Goal: Find contact information: Find contact information

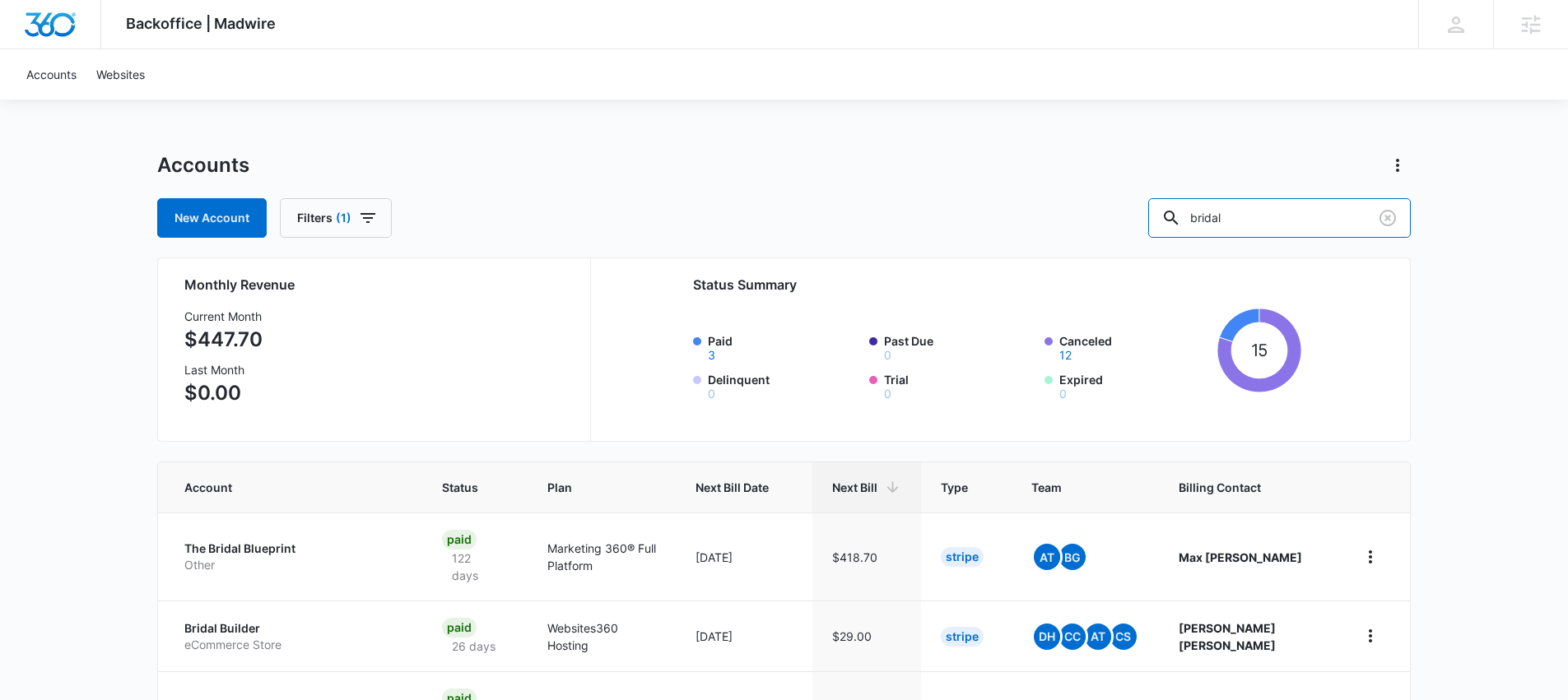
drag, startPoint x: 1296, startPoint y: 220, endPoint x: 1145, endPoint y: 217, distance: 151.0
click at [1145, 217] on div "New Account Filters (1) bridal" at bounding box center [784, 218] width 1253 height 40
paste input "M29300"
type input "M29300"
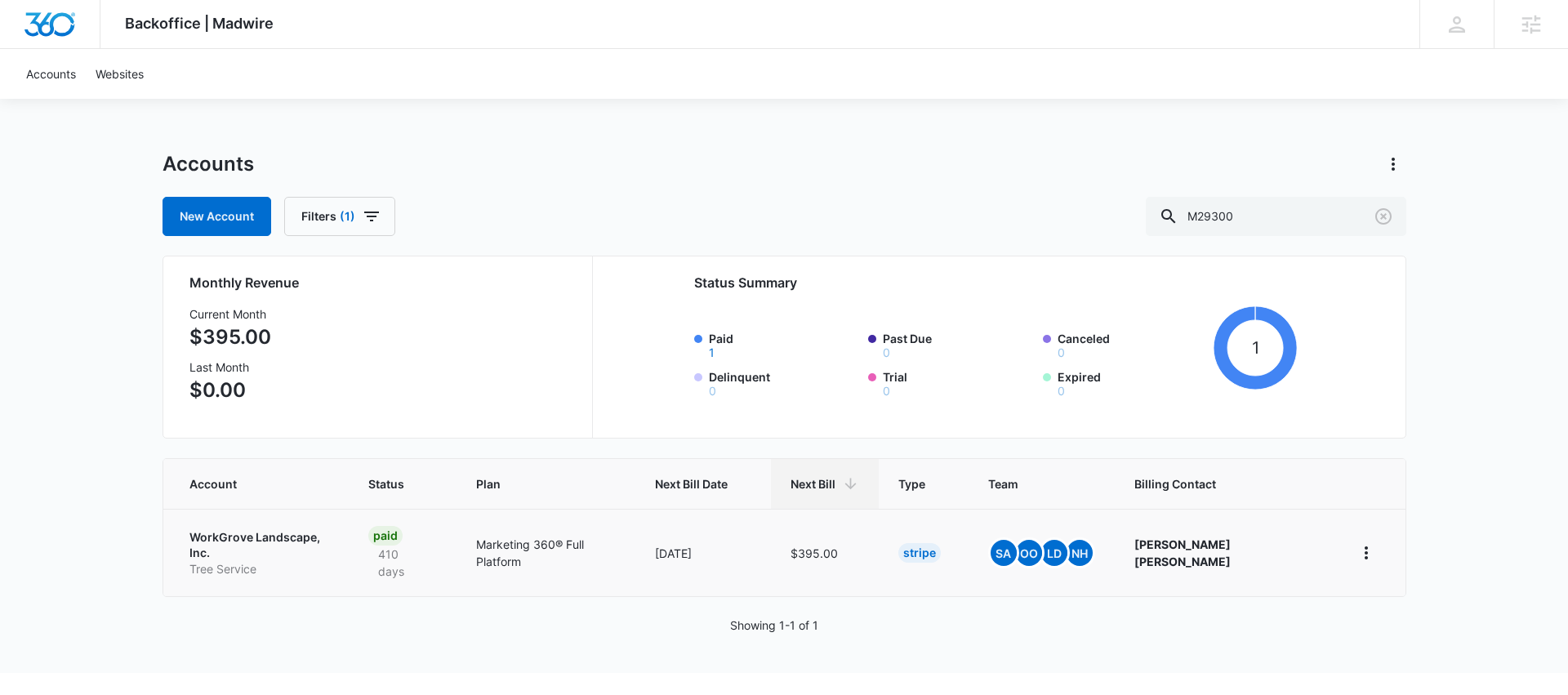
click at [314, 541] on p "WorkGrove Landscape, Inc." at bounding box center [259, 545] width 140 height 32
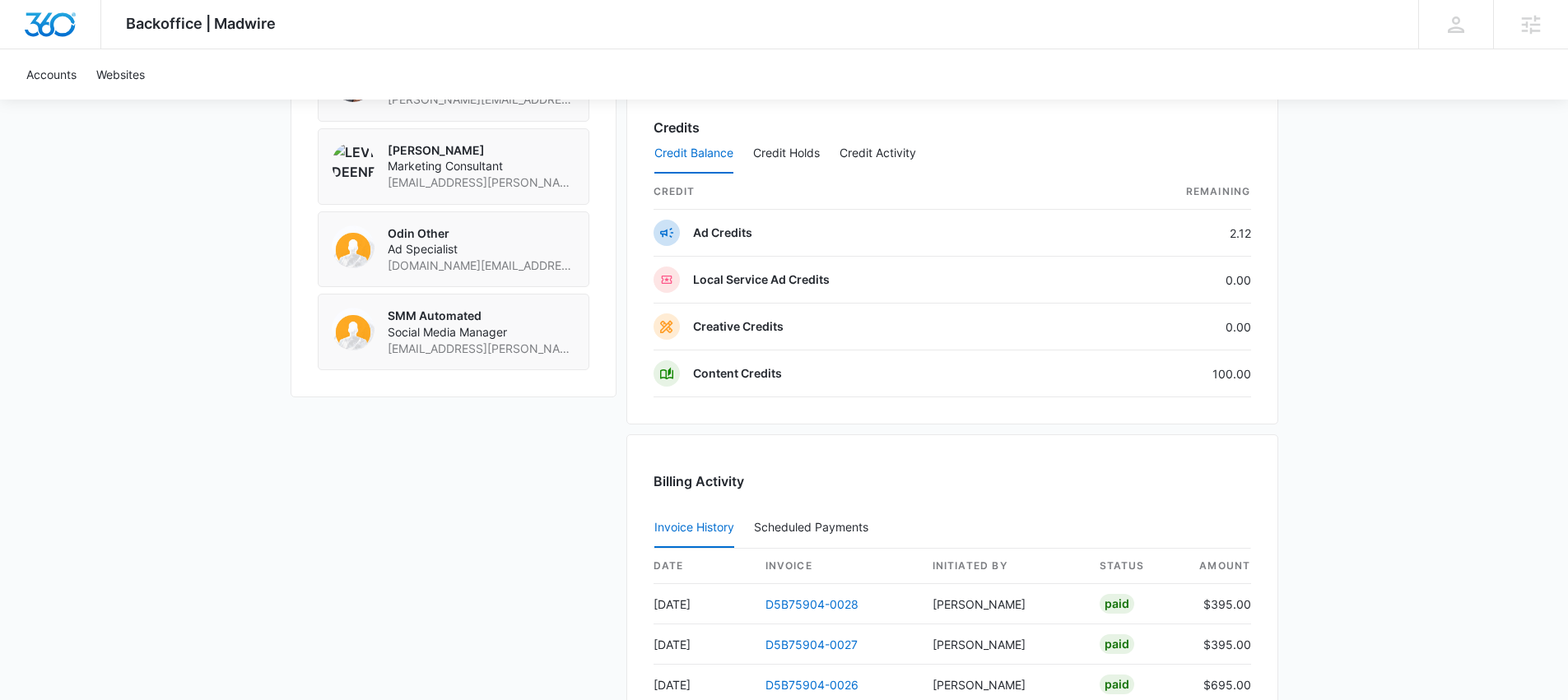
scroll to position [1067, 0]
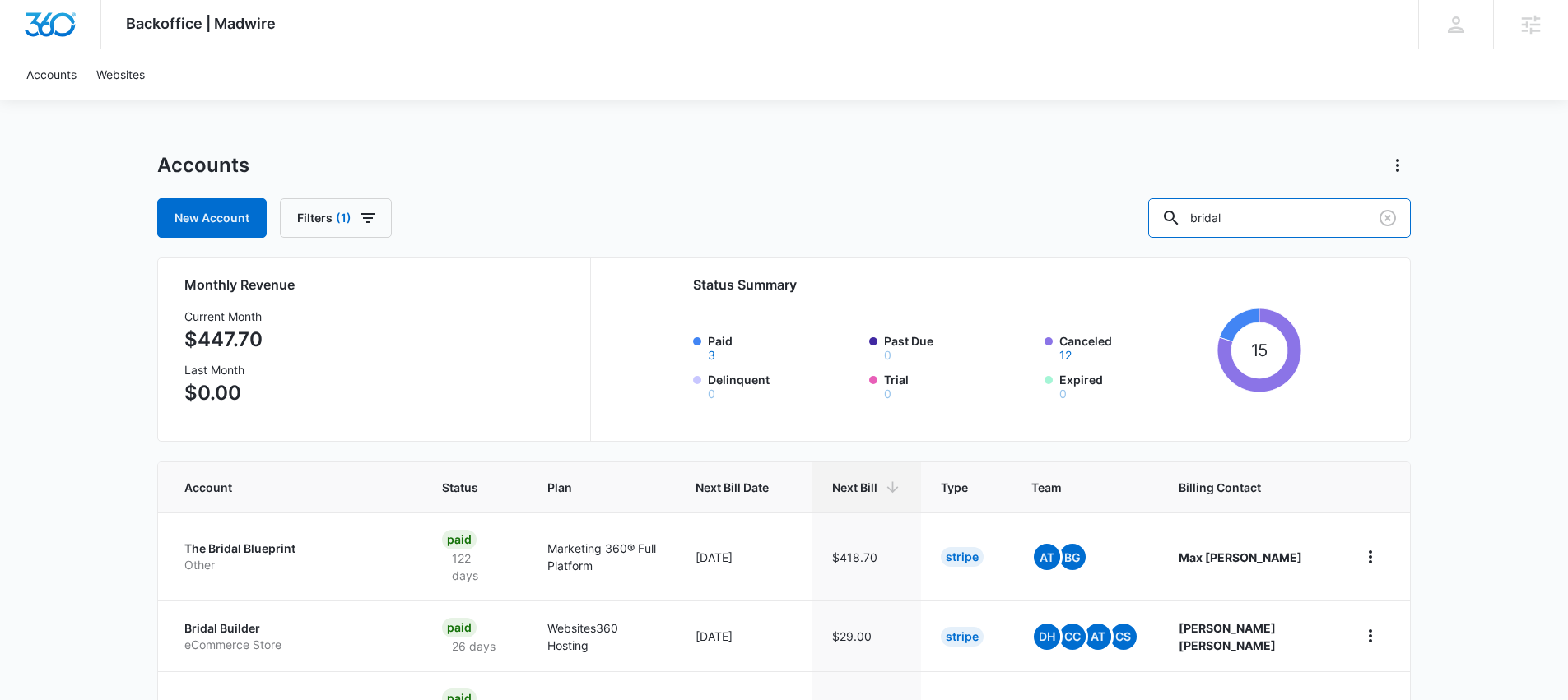
drag, startPoint x: 1291, startPoint y: 210, endPoint x: 1135, endPoint y: 206, distance: 156.1
click at [1135, 206] on div "New Account Filters (1) bridal" at bounding box center [784, 218] width 1253 height 40
paste input "M33291"
type input "M33291"
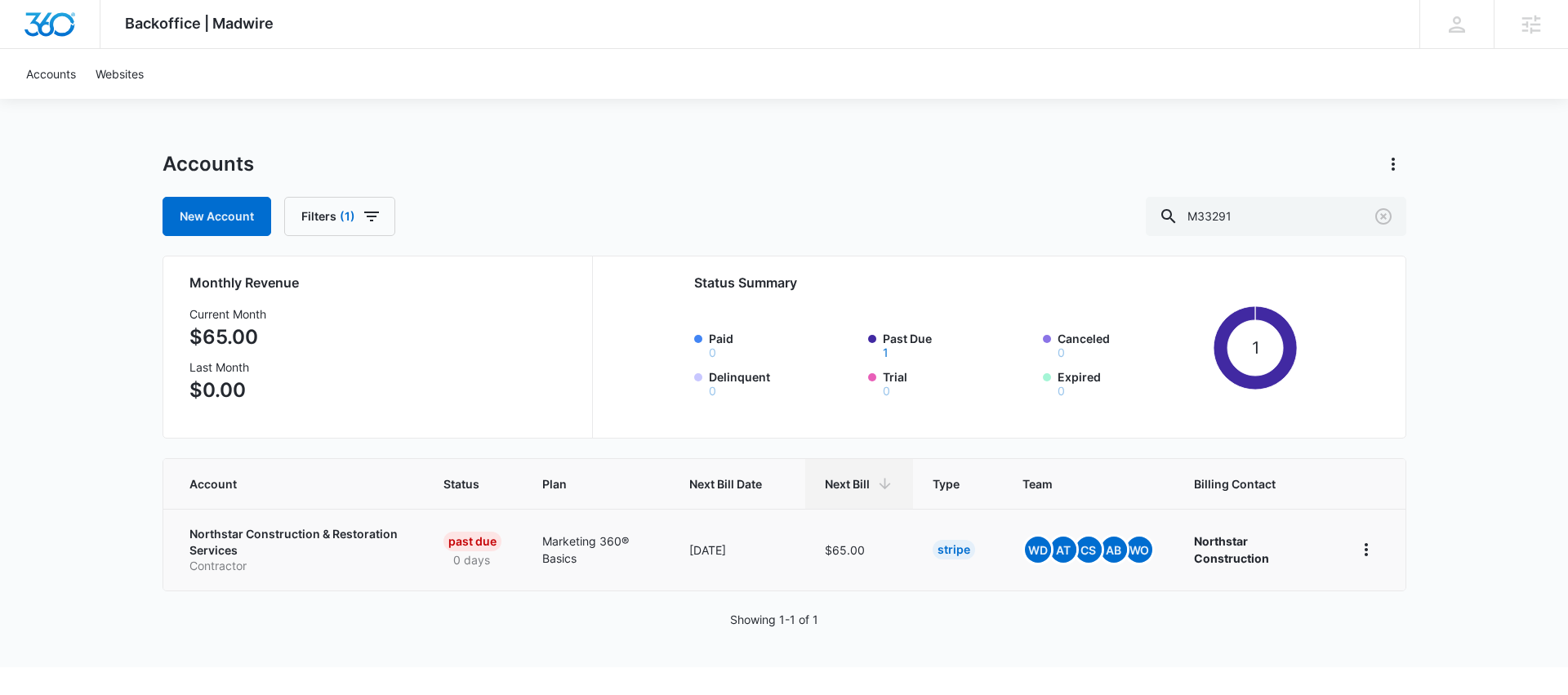
click at [306, 541] on p "Northstar Construction & Restoration Services" at bounding box center [297, 542] width 216 height 32
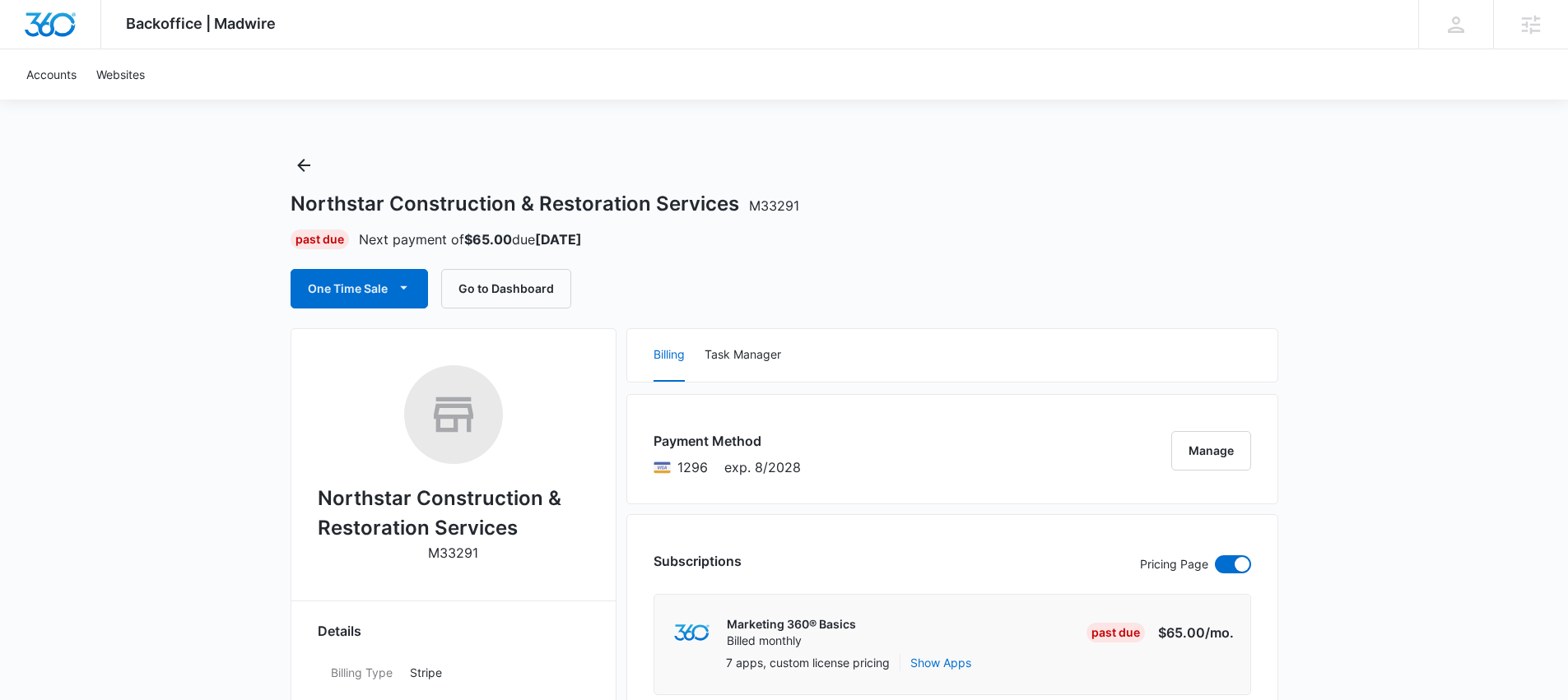
scroll to position [4, 0]
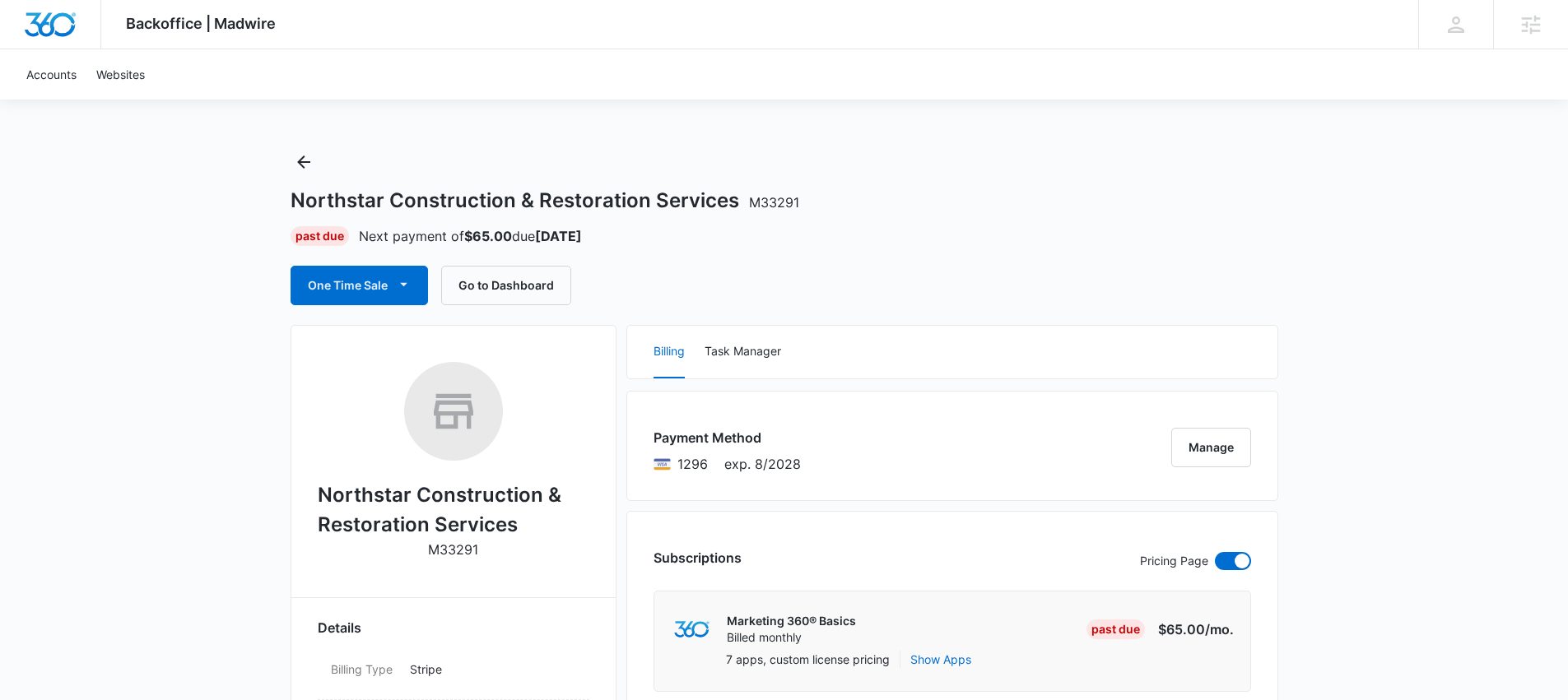
click at [578, 206] on h1 "Northstar Construction & Restoration Services M33291" at bounding box center [545, 200] width 509 height 24
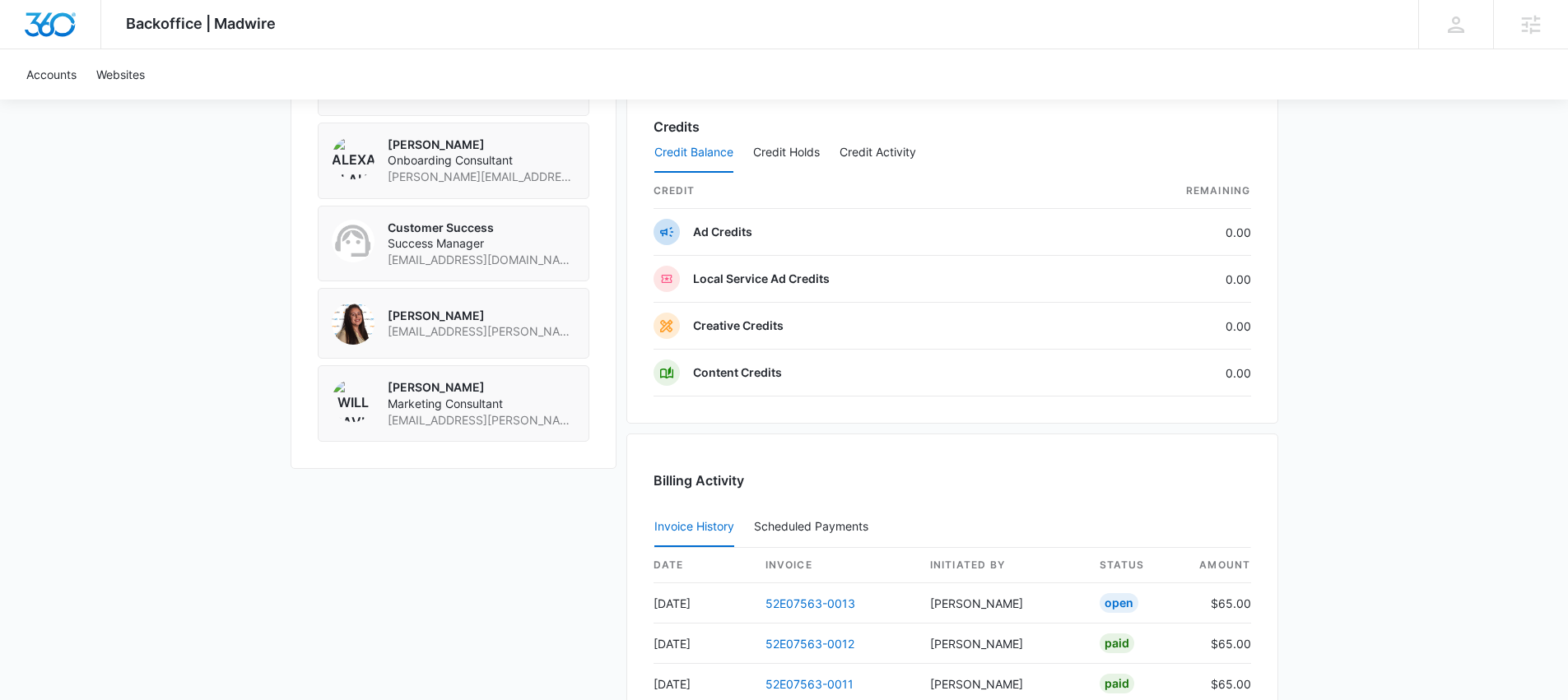
scroll to position [1693, 0]
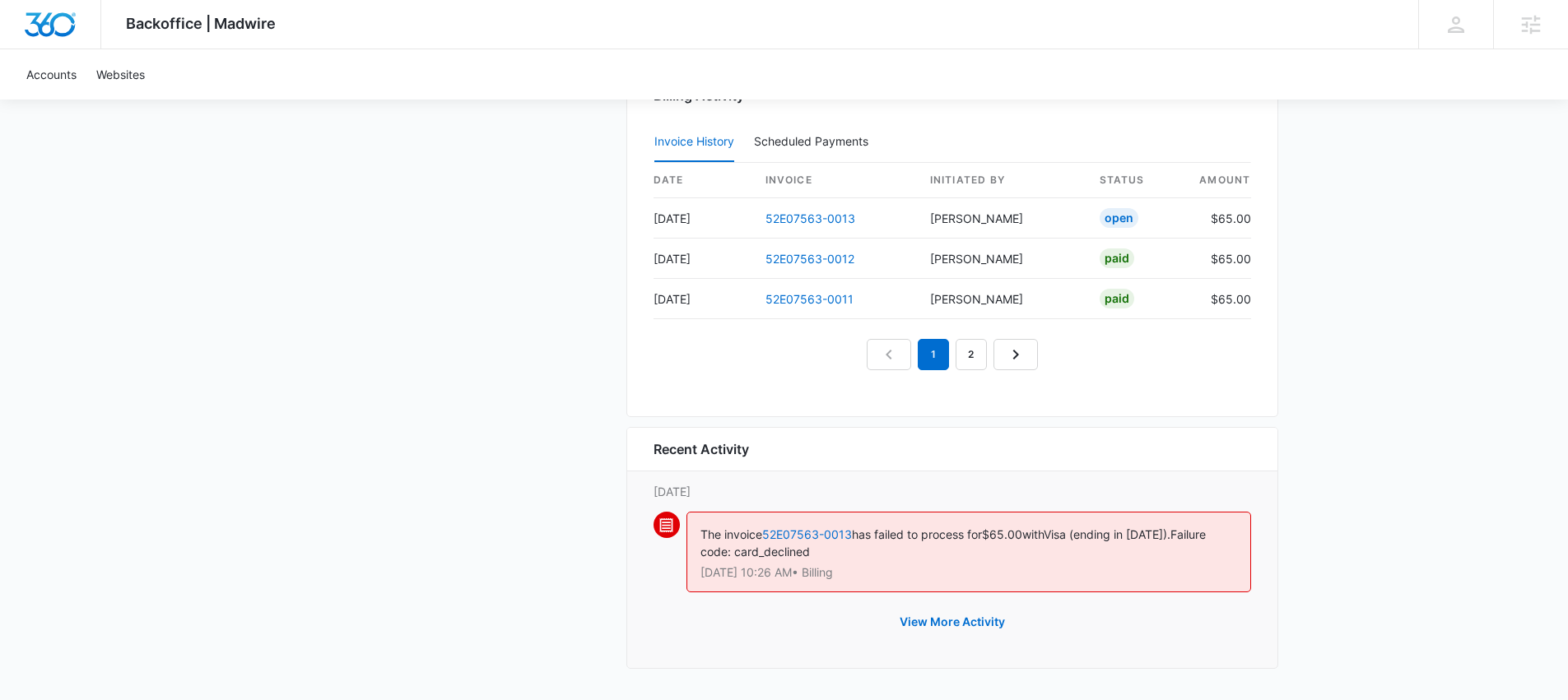
click at [959, 609] on button "View More Activity" at bounding box center [952, 622] width 138 height 40
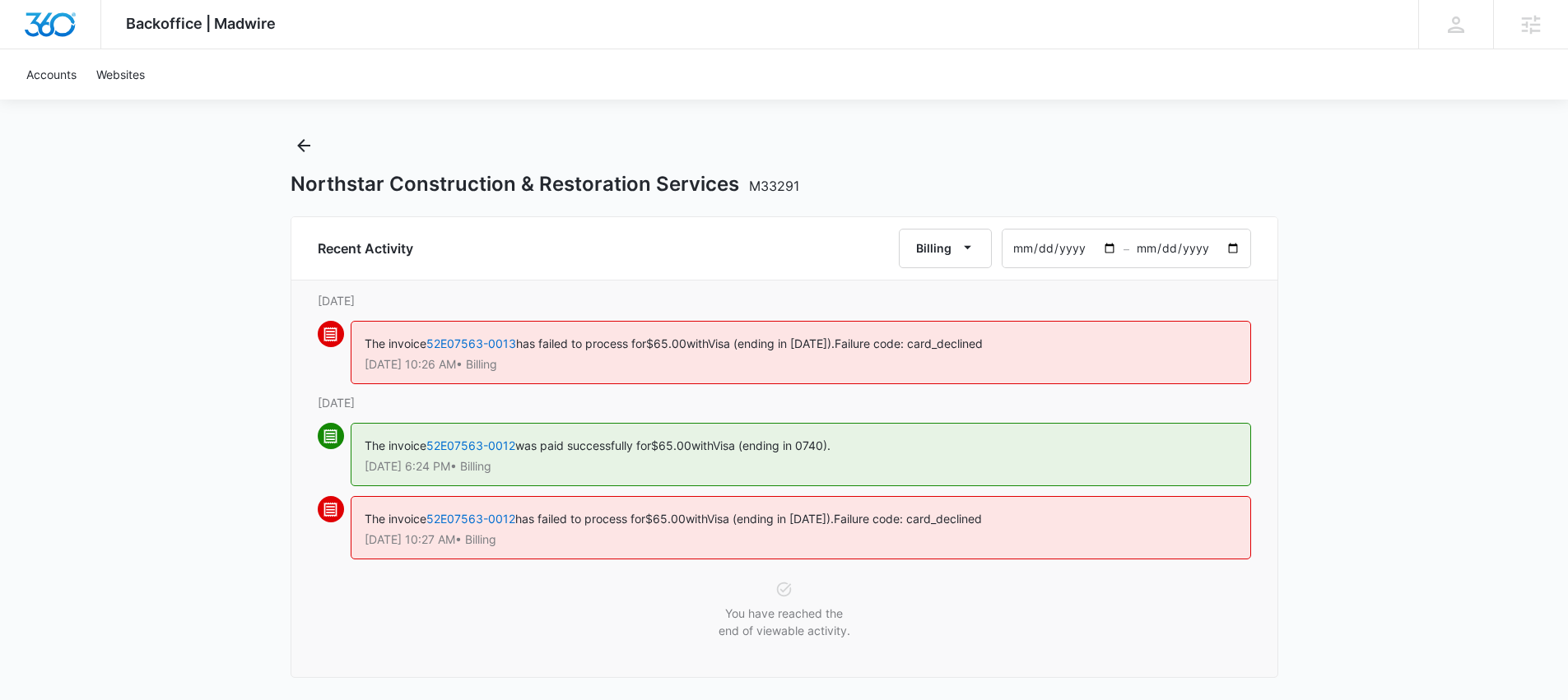
scroll to position [27, 0]
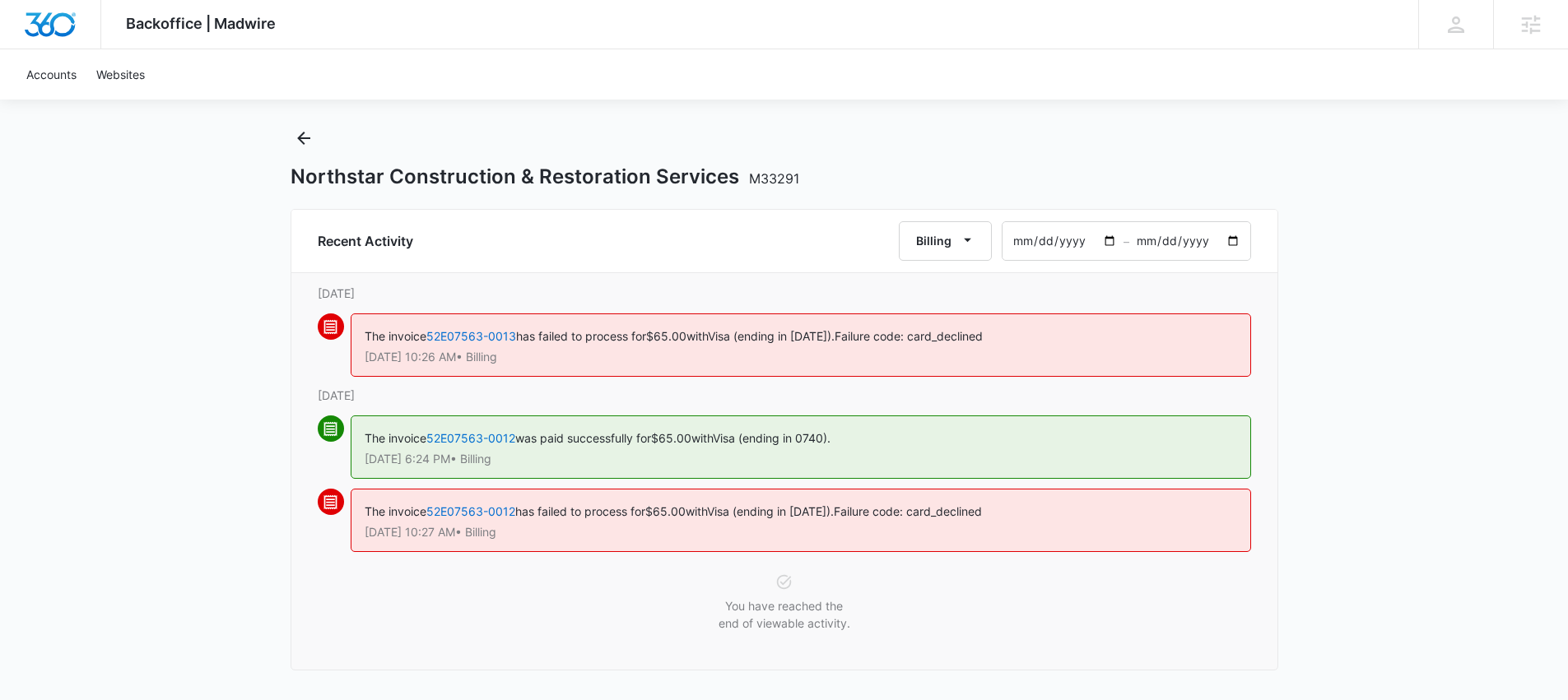
click at [333, 178] on h1 "Northstar Construction & Restoration Services M33291" at bounding box center [545, 176] width 509 height 24
drag, startPoint x: 296, startPoint y: 180, endPoint x: 387, endPoint y: 179, distance: 91.0
click at [387, 179] on h1 "Northstar Construction & Restoration Services M33291" at bounding box center [545, 176] width 509 height 24
click at [386, 179] on h1 "Northstar Construction & Restoration Services M33291" at bounding box center [545, 176] width 509 height 24
drag, startPoint x: 298, startPoint y: 178, endPoint x: 742, endPoint y: 171, distance: 444.1
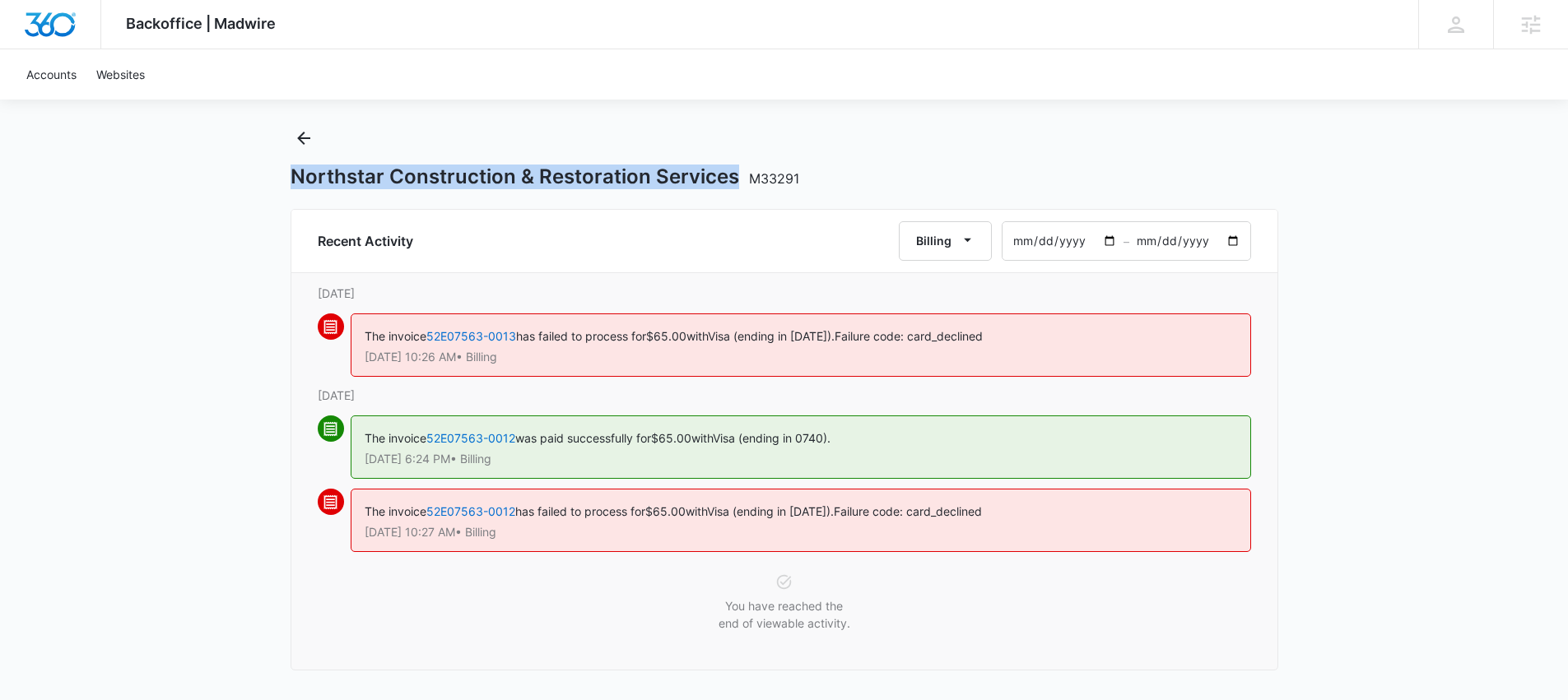
click at [742, 171] on div "Backoffice | Madwire Apps Settings Rebecca Eisele Rebecca.Eisele@marketing360.c…" at bounding box center [784, 336] width 1568 height 727
copy h1 "Northstar Construction & Restoration Services"
click at [289, 143] on div "Backoffice | Madwire Apps Settings Rebecca Eisele Rebecca.Eisele@marketing360.c…" at bounding box center [784, 336] width 1568 height 727
click at [301, 137] on icon "Back" at bounding box center [304, 137] width 13 height 13
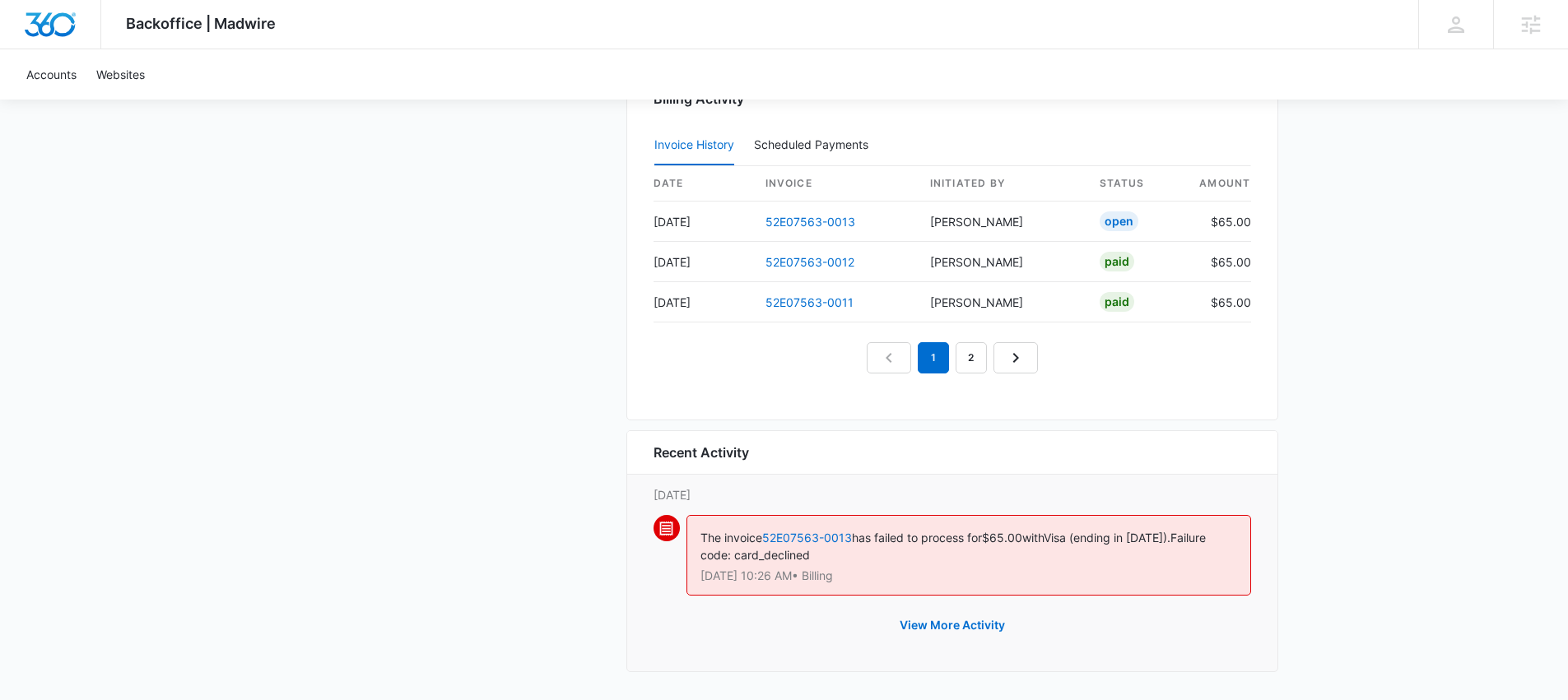
scroll to position [1693, 0]
click at [1011, 358] on icon "Next Page" at bounding box center [1016, 355] width 20 height 20
click at [1021, 356] on link "Next Page" at bounding box center [1034, 354] width 44 height 31
click at [1021, 356] on link "4" at bounding box center [1009, 354] width 31 height 31
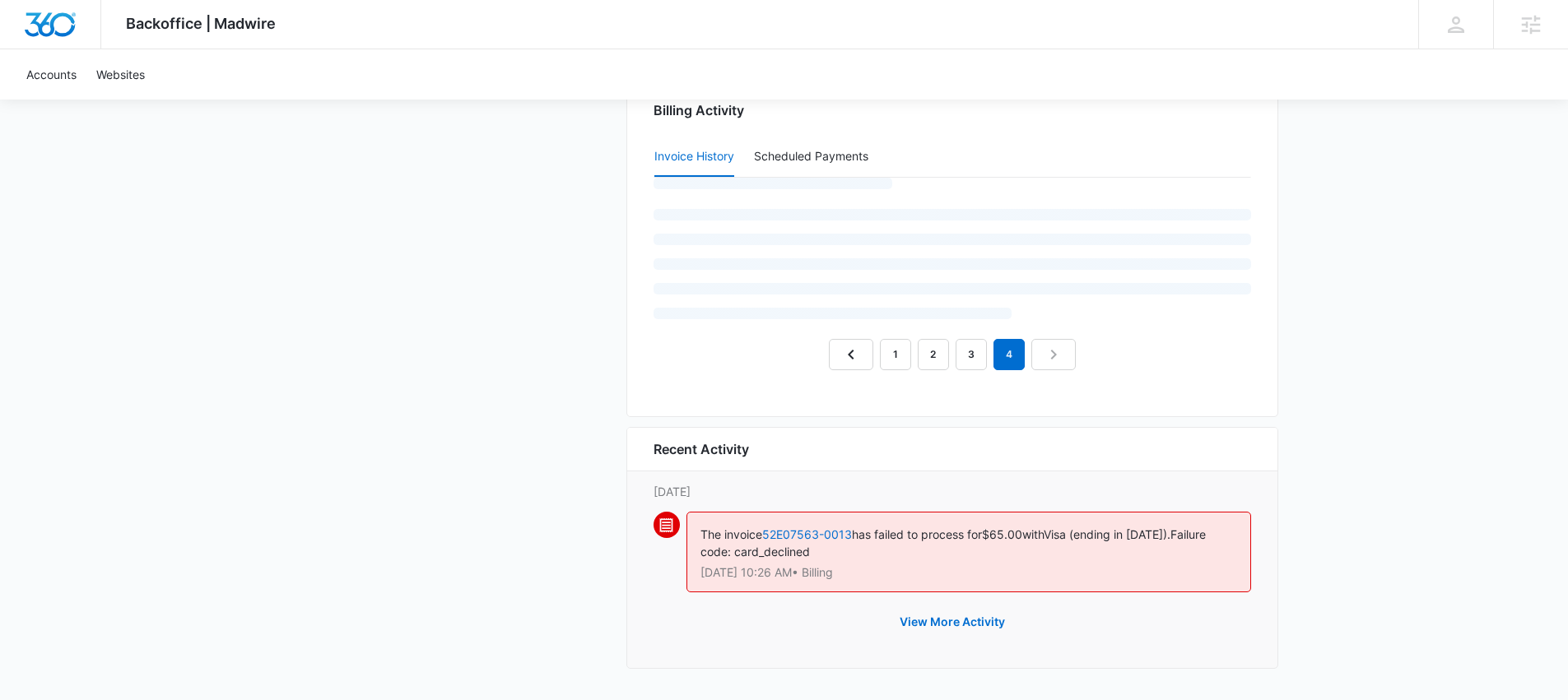
scroll to position [1679, 0]
click at [1021, 356] on em "4" at bounding box center [1009, 354] width 31 height 31
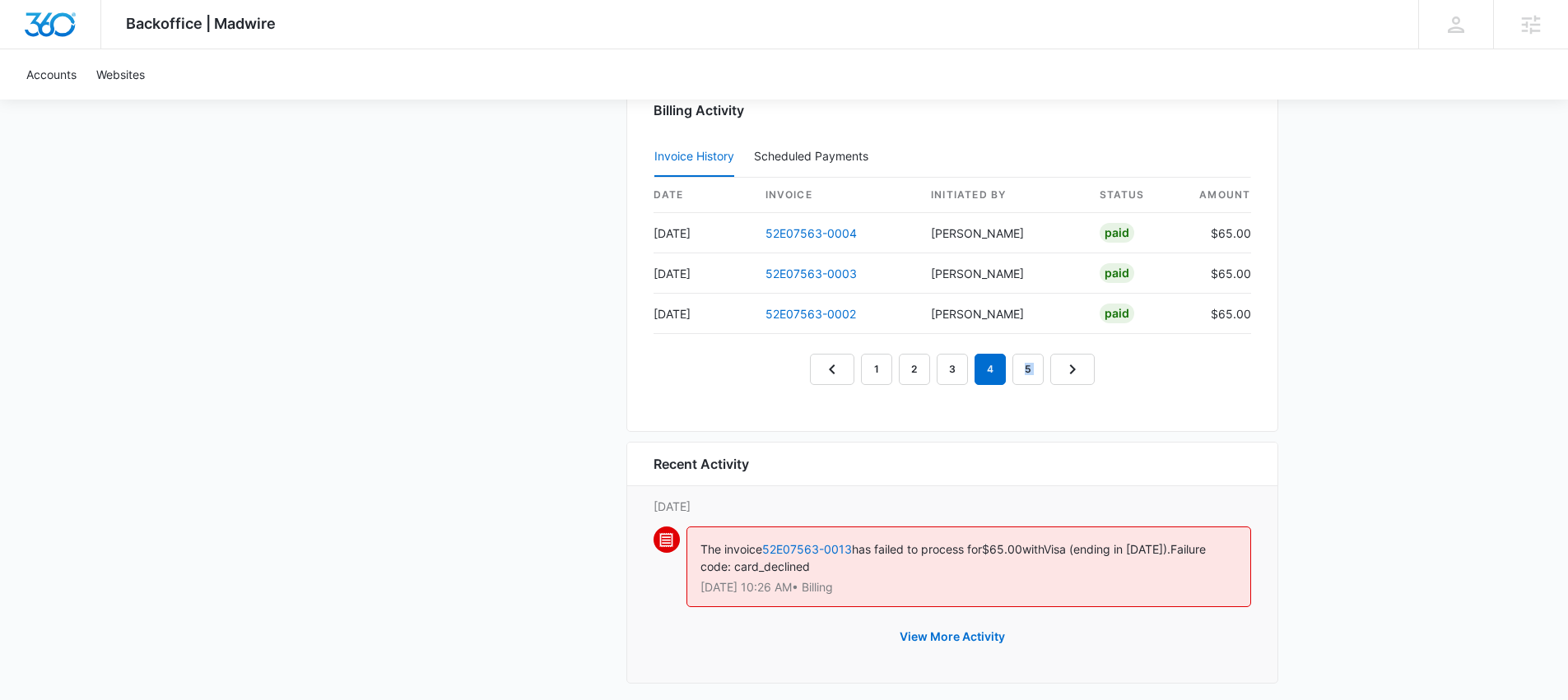
click at [1054, 360] on link "Next Page" at bounding box center [1072, 369] width 44 height 31
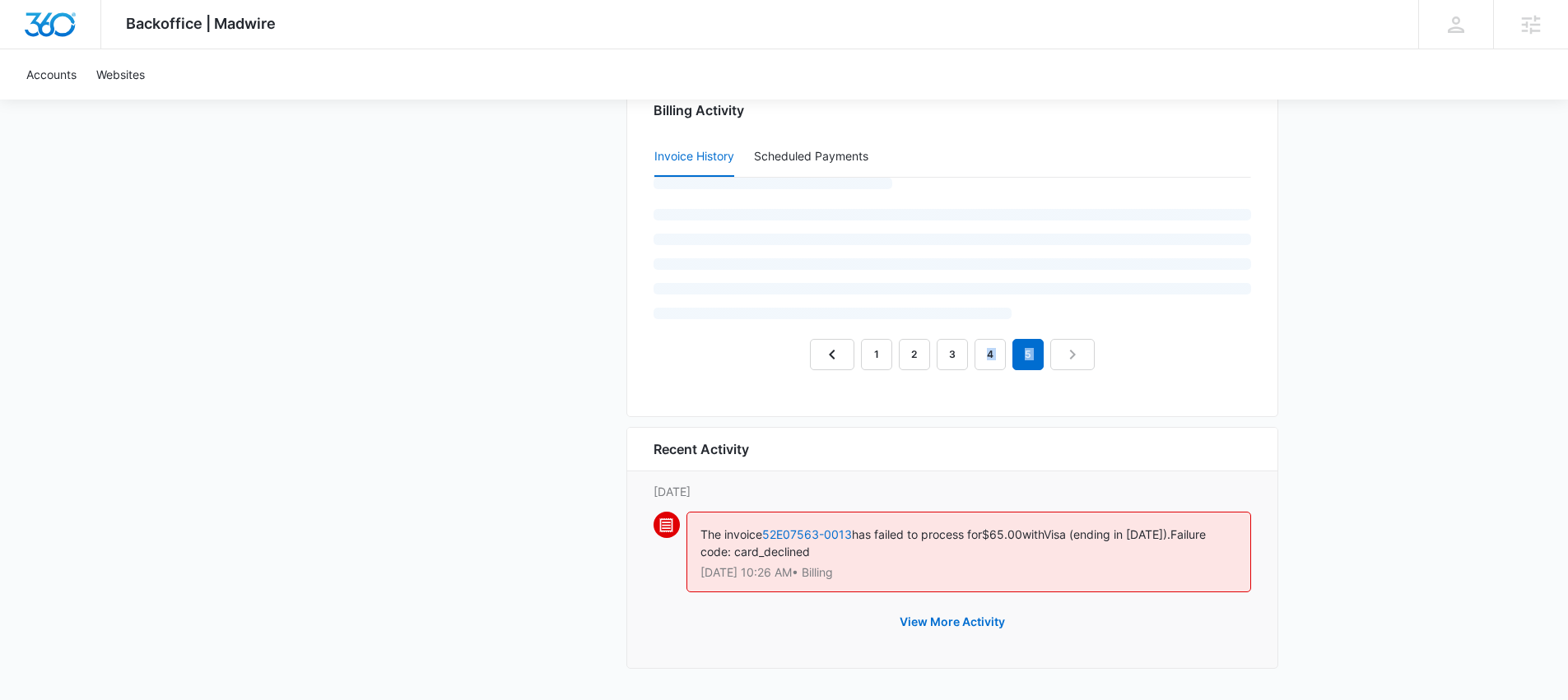
scroll to position [1612, 0]
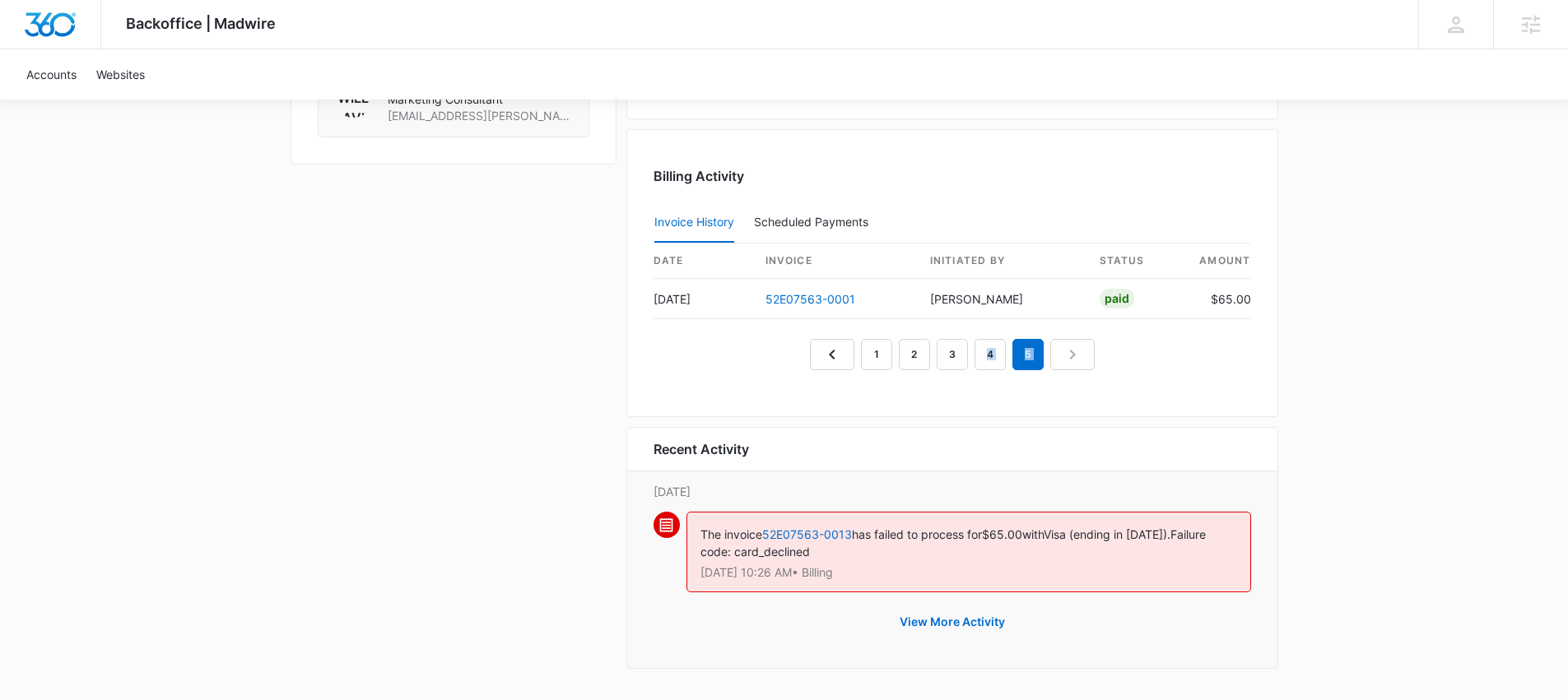
click at [1071, 359] on nav "1 2 3 4 5" at bounding box center [952, 354] width 285 height 31
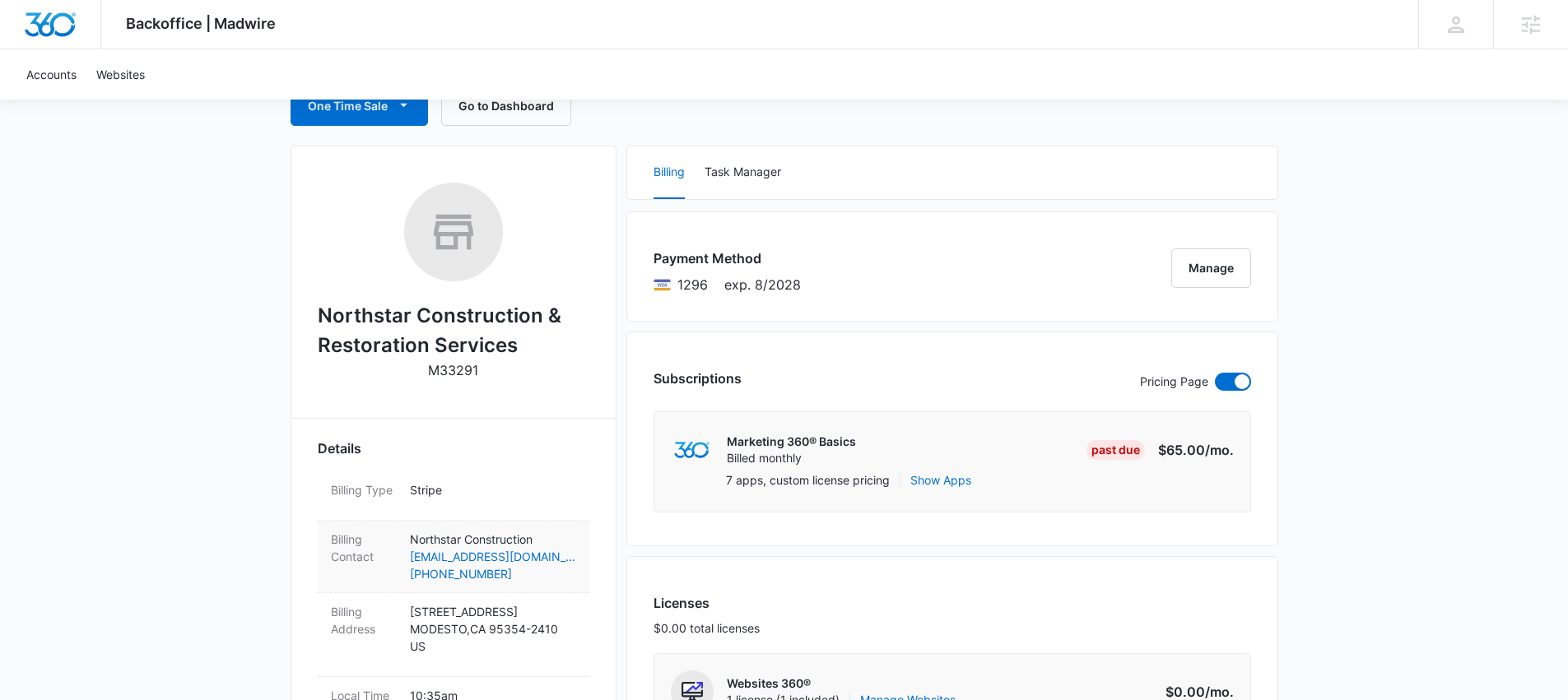
scroll to position [191, 0]
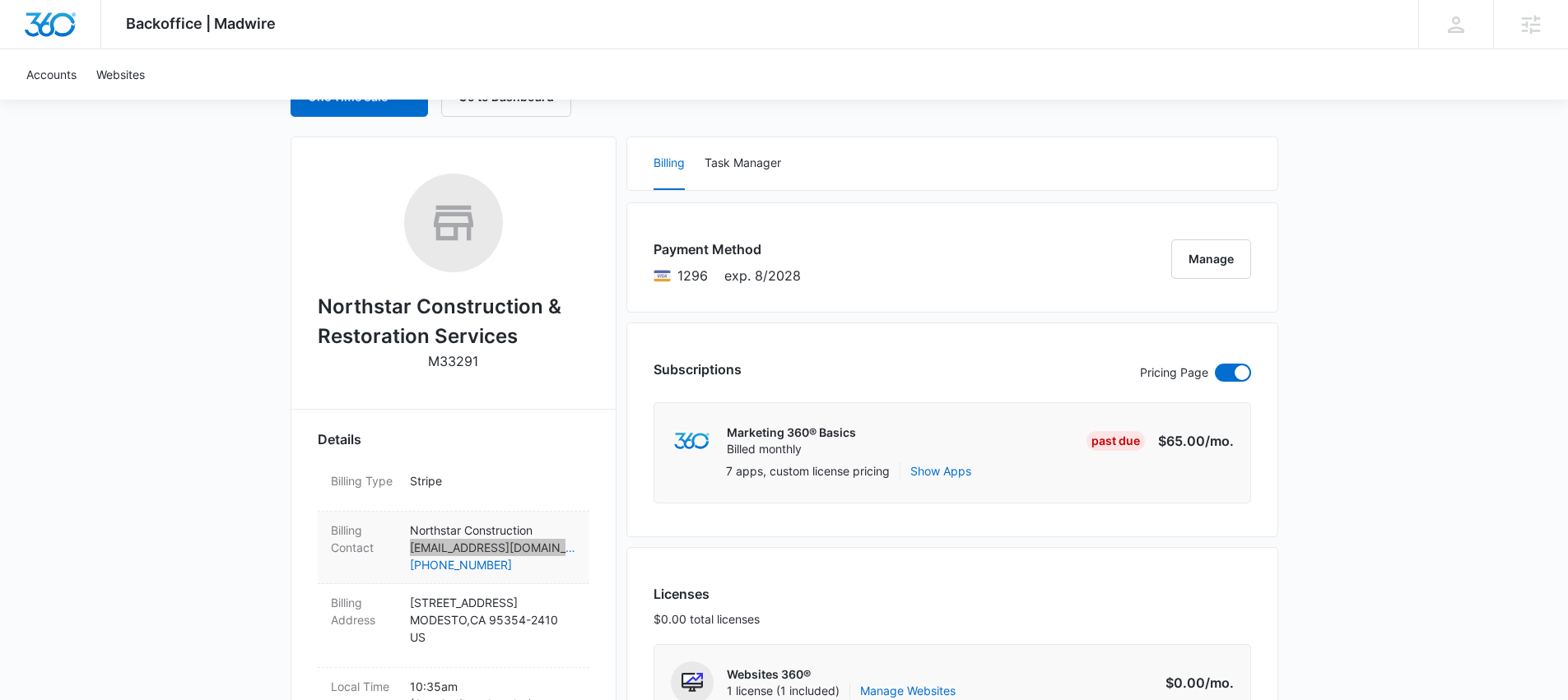
copy link "pevins@northstarserv.com"
copy link "(415) 521-8065"
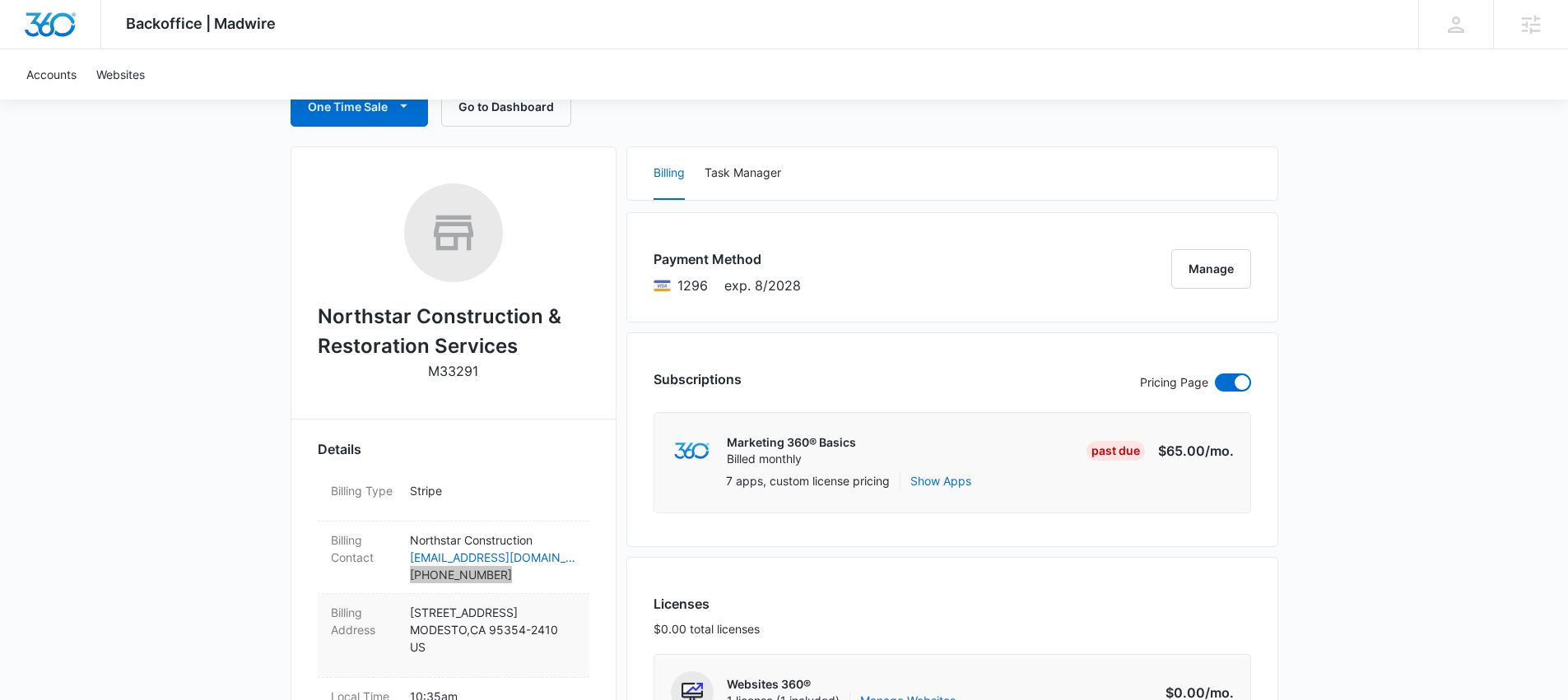
scroll to position [337, 0]
